Goal: Task Accomplishment & Management: Use online tool/utility

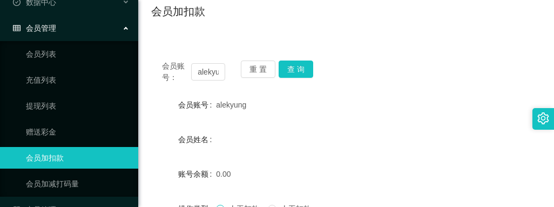
scroll to position [82, 0]
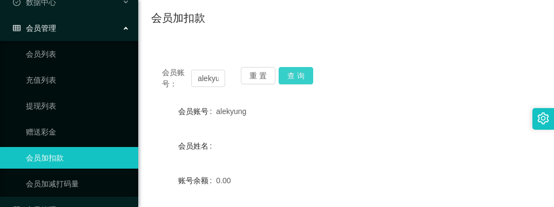
click at [297, 74] on button "查 询" at bounding box center [296, 75] width 35 height 17
click at [297, 74] on div "重 置 查 询" at bounding box center [272, 78] width 63 height 23
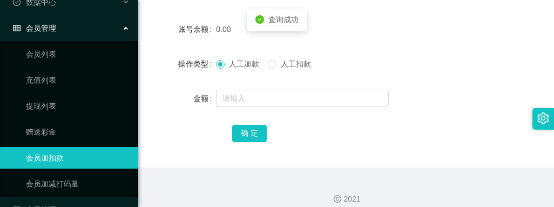
scroll to position [244, 0]
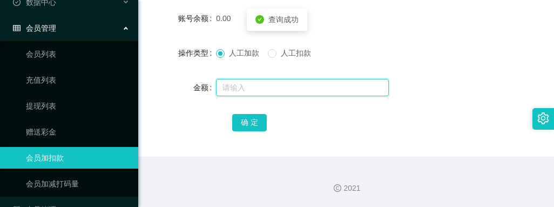
click at [237, 85] on input "text" at bounding box center [302, 87] width 173 height 17
type input "5000"
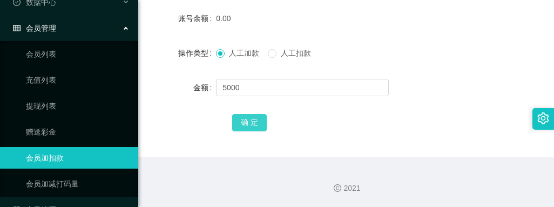
click at [251, 123] on button "确 定" at bounding box center [249, 122] width 35 height 17
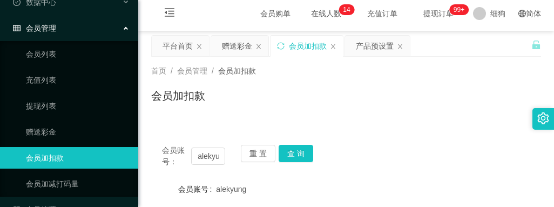
scroll to position [0, 0]
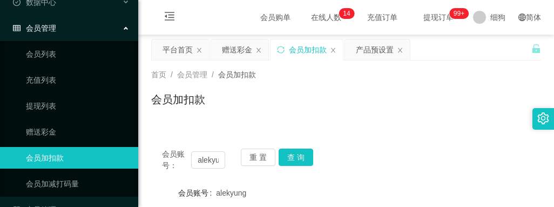
click at [299, 167] on div "重 置 查 询" at bounding box center [272, 160] width 63 height 23
click at [295, 157] on button "查 询" at bounding box center [296, 157] width 35 height 17
click at [295, 157] on div "重 置 查 询" at bounding box center [272, 160] width 63 height 23
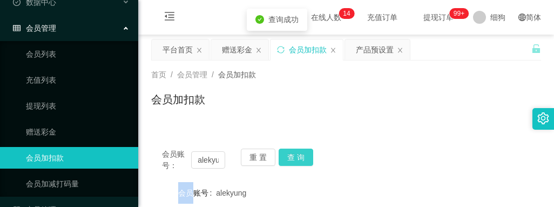
click at [295, 157] on button "查 询" at bounding box center [296, 157] width 35 height 17
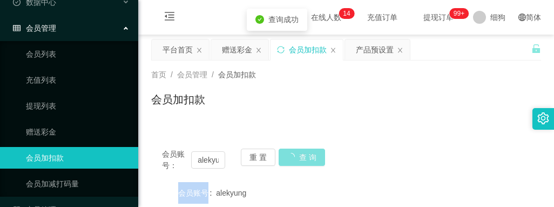
click at [295, 157] on div "重 置 查 询" at bounding box center [272, 160] width 63 height 23
click at [295, 157] on button "查 询" at bounding box center [302, 157] width 46 height 17
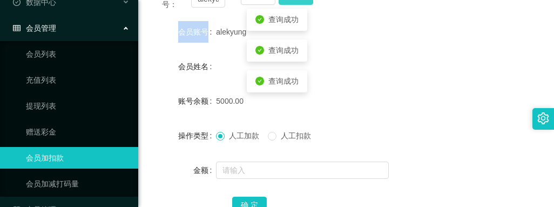
scroll to position [162, 0]
